Goal: Task Accomplishment & Management: Complete application form

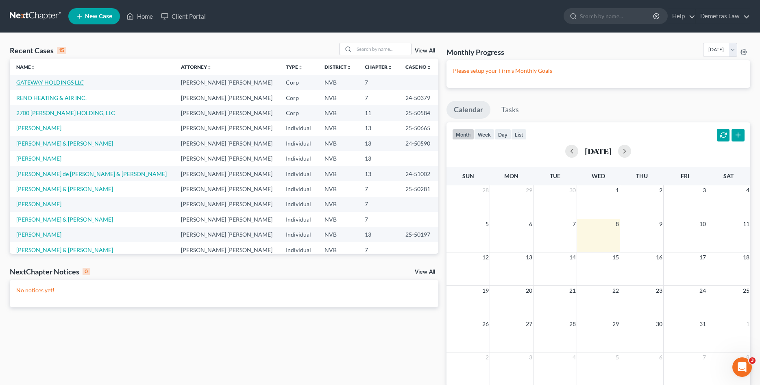
click at [43, 83] on link "GATEWAY HOLDINGS LLC" at bounding box center [50, 82] width 68 height 7
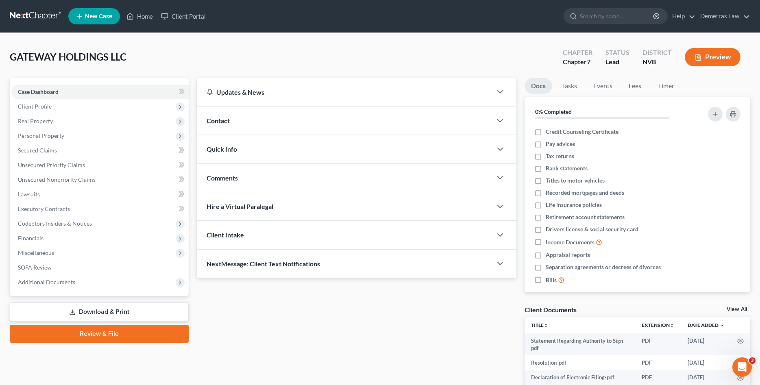
click at [100, 332] on link "Review & File" at bounding box center [99, 334] width 179 height 18
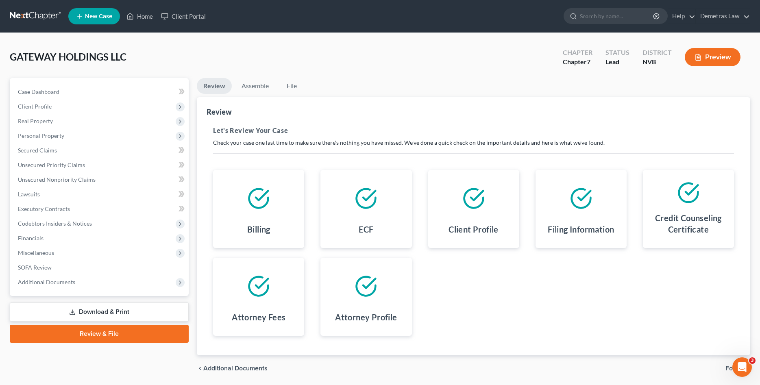
click at [727, 369] on span "Forms" at bounding box center [734, 368] width 18 height 7
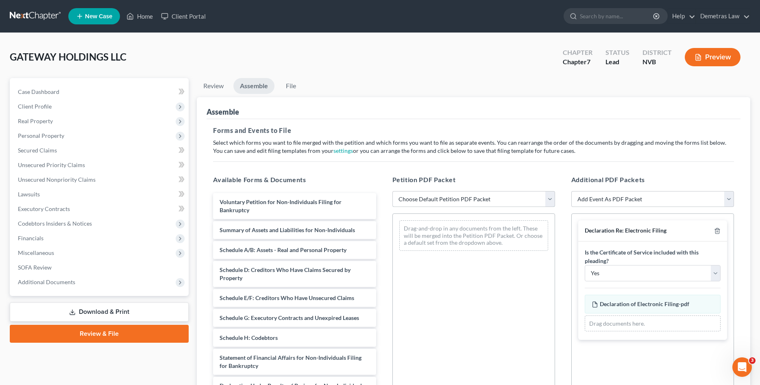
click at [392, 191] on select "Choose Default Petition PDF Packet Complete Bankruptcy Petition (all forms and …" at bounding box center [473, 199] width 163 height 16
select select "0"
click option "Complete Bankruptcy Petition (all forms and schedules)" at bounding box center [0, 0] width 0 height 0
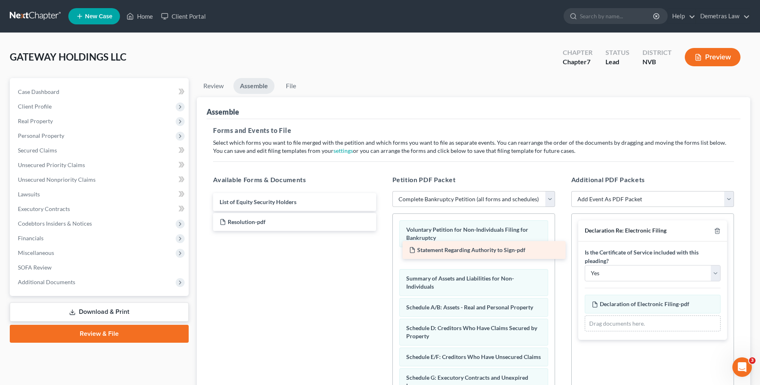
drag, startPoint x: 256, startPoint y: 221, endPoint x: 445, endPoint y: 249, distance: 191.6
click at [382, 231] on div "Statement Regarding Authority to Sign-pdf List of Equity Security Holders State…" at bounding box center [295, 212] width 176 height 38
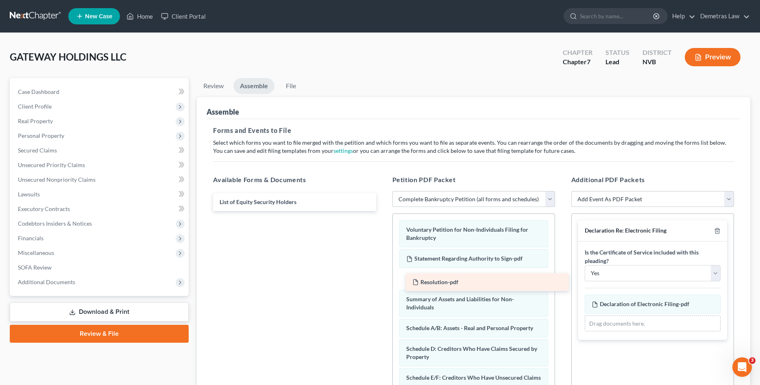
drag, startPoint x: 269, startPoint y: 224, endPoint x: 458, endPoint y: 281, distance: 197.9
click at [382, 211] on div "Resolution-pdf List of Equity Security Holders Resolution-pdf" at bounding box center [295, 202] width 176 height 18
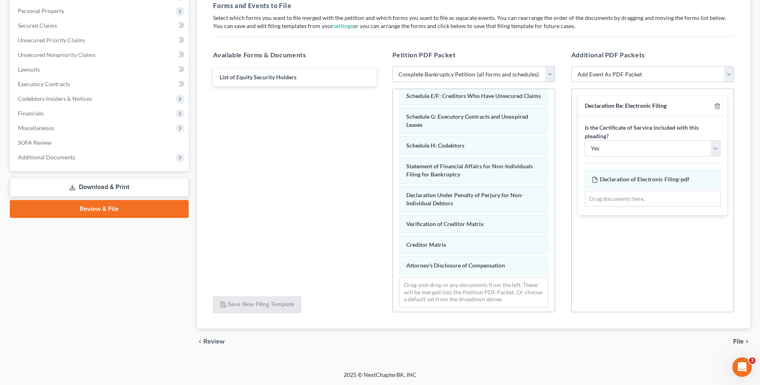
scroll to position [160, 0]
click at [637, 347] on div "chevron_left Review File chevron_right" at bounding box center [473, 342] width 553 height 26
click at [737, 341] on span "File" at bounding box center [738, 341] width 11 height 7
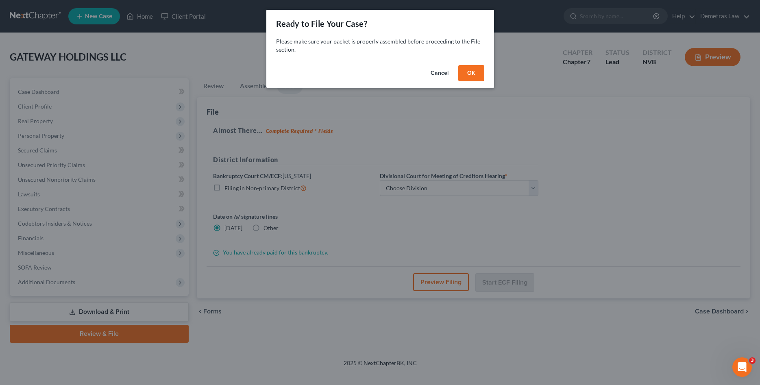
click at [472, 75] on button "OK" at bounding box center [471, 73] width 26 height 16
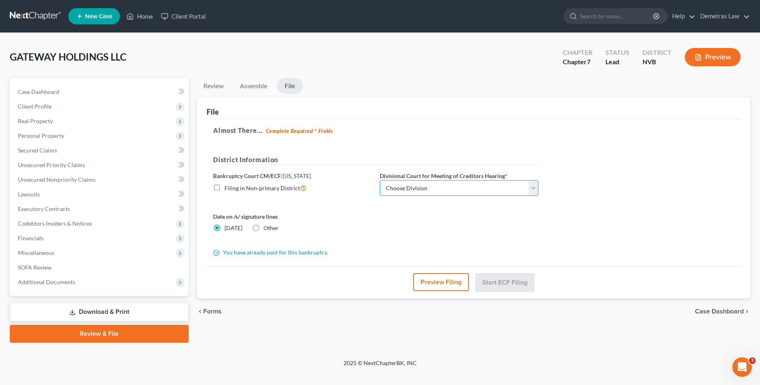
click at [380, 180] on select "Choose Division [GEOGRAPHIC_DATA] [GEOGRAPHIC_DATA]" at bounding box center [459, 188] width 159 height 16
select select "1"
click option "Reno" at bounding box center [0, 0] width 0 height 0
click at [387, 230] on div "Date on /s/ signature lines [DATE] Other" at bounding box center [375, 225] width 333 height 26
click at [500, 280] on button "Start ECF Filing" at bounding box center [505, 282] width 58 height 18
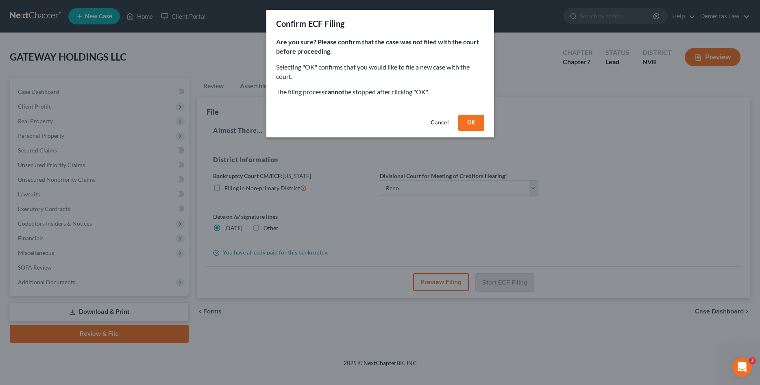
click at [472, 124] on button "OK" at bounding box center [471, 123] width 26 height 16
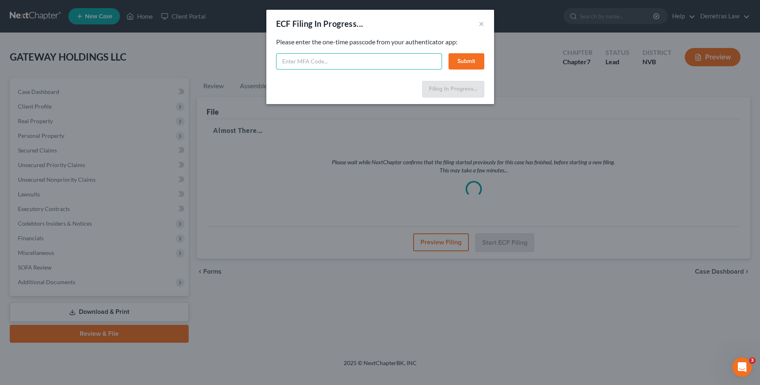
click at [333, 63] on input "text" at bounding box center [359, 61] width 166 height 16
type input "291657"
click at [459, 57] on button "Submit" at bounding box center [466, 61] width 36 height 16
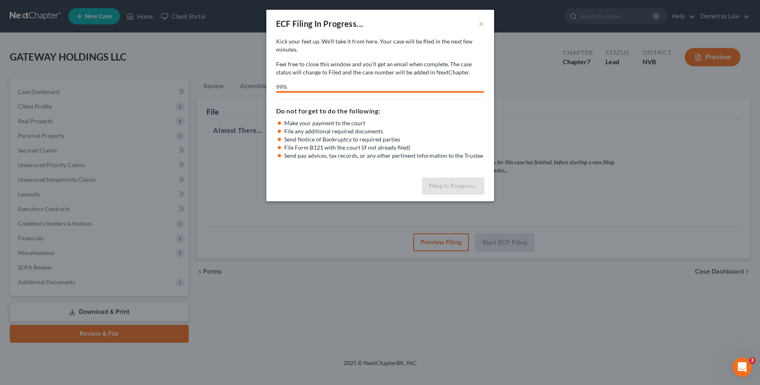
select select "1"
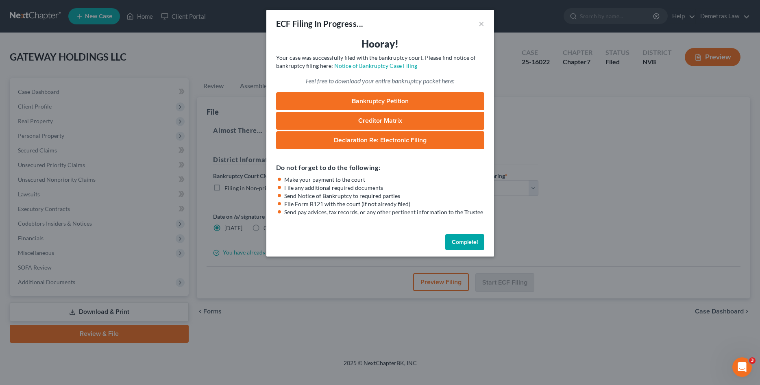
click at [463, 241] on button "Complete!" at bounding box center [464, 242] width 39 height 16
